Goal: Task Accomplishment & Management: Complete application form

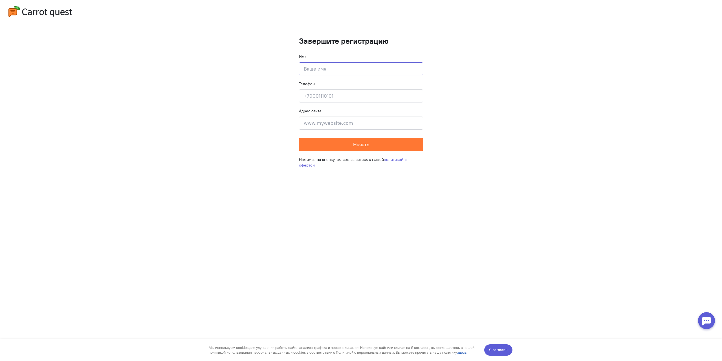
click at [330, 70] on input at bounding box center [361, 68] width 124 height 13
type input "F"
type input "[PERSON_NAME]"
type input "[PHONE_NUMBER]"
click at [308, 128] on input at bounding box center [361, 123] width 124 height 13
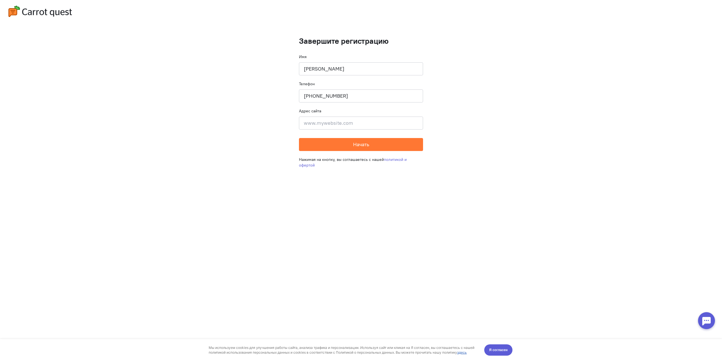
click at [236, 129] on cq-completion-registration "Завершите регистрацию Имя [PERSON_NAME] Телефон [PHONE_NUMBER] Адрес сайта Введ…" at bounding box center [361, 180] width 722 height 361
click at [324, 126] on input at bounding box center [361, 123] width 124 height 13
paste input "[EMAIL_ADDRESS][DOMAIN_NAME]"
type input "[EMAIL_ADDRESS][DOMAIN_NAME]"
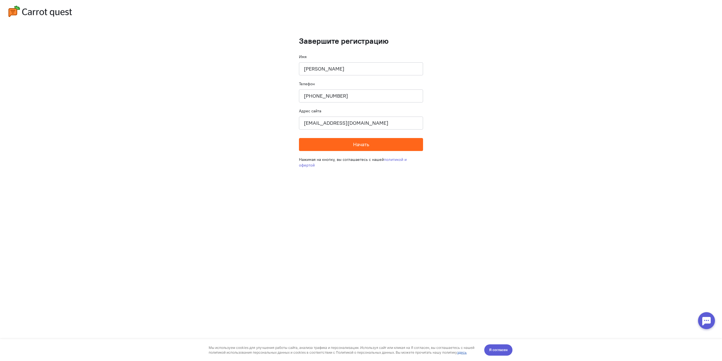
click at [339, 142] on button "Начать" at bounding box center [361, 144] width 124 height 13
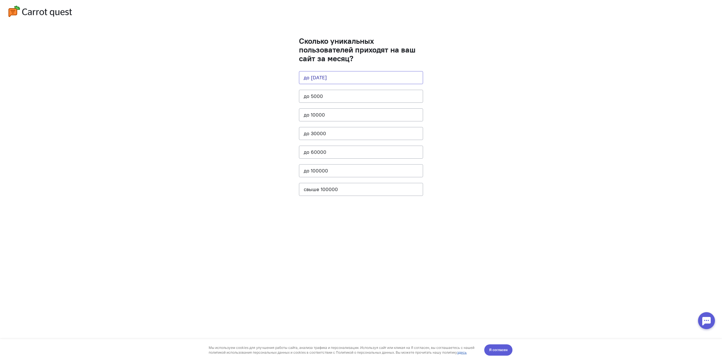
click at [348, 76] on button "до [DATE]" at bounding box center [361, 77] width 124 height 13
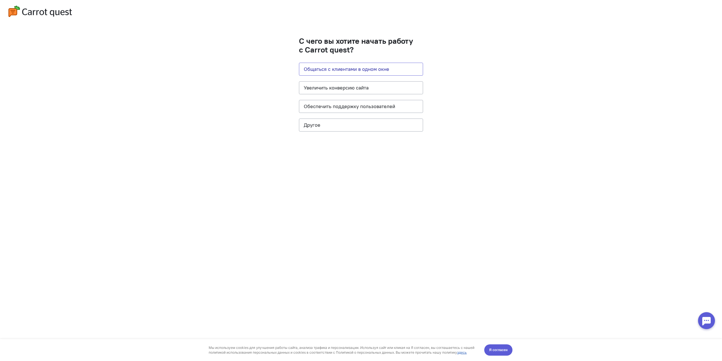
click at [352, 68] on button "Общаться с клиентами в одном окне" at bounding box center [361, 69] width 124 height 13
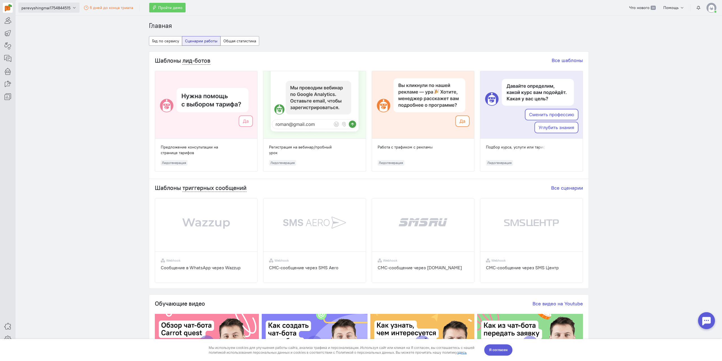
click at [35, 8] on span "perevyshingmai1754844515" at bounding box center [45, 8] width 49 height 6
click at [3, 6] on link at bounding box center [8, 8] width 10 height 10
click at [5, 58] on icon at bounding box center [7, 58] width 7 height 7
